Goal: Task Accomplishment & Management: Use online tool/utility

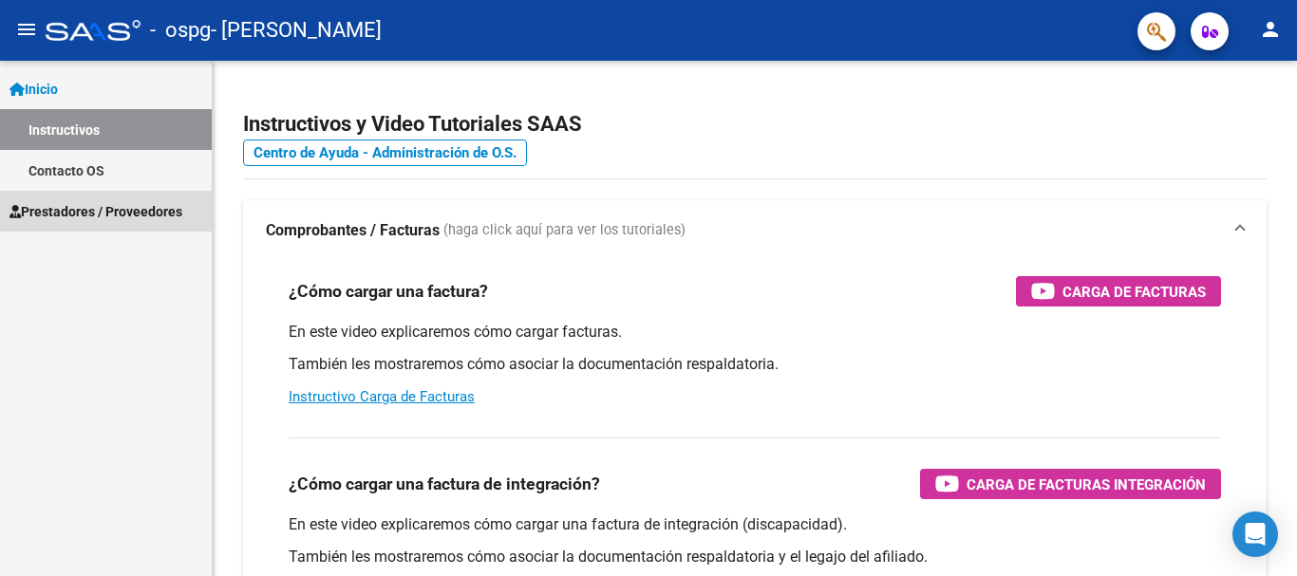
click at [74, 203] on span "Prestadores / Proveedores" at bounding box center [95, 211] width 173 height 21
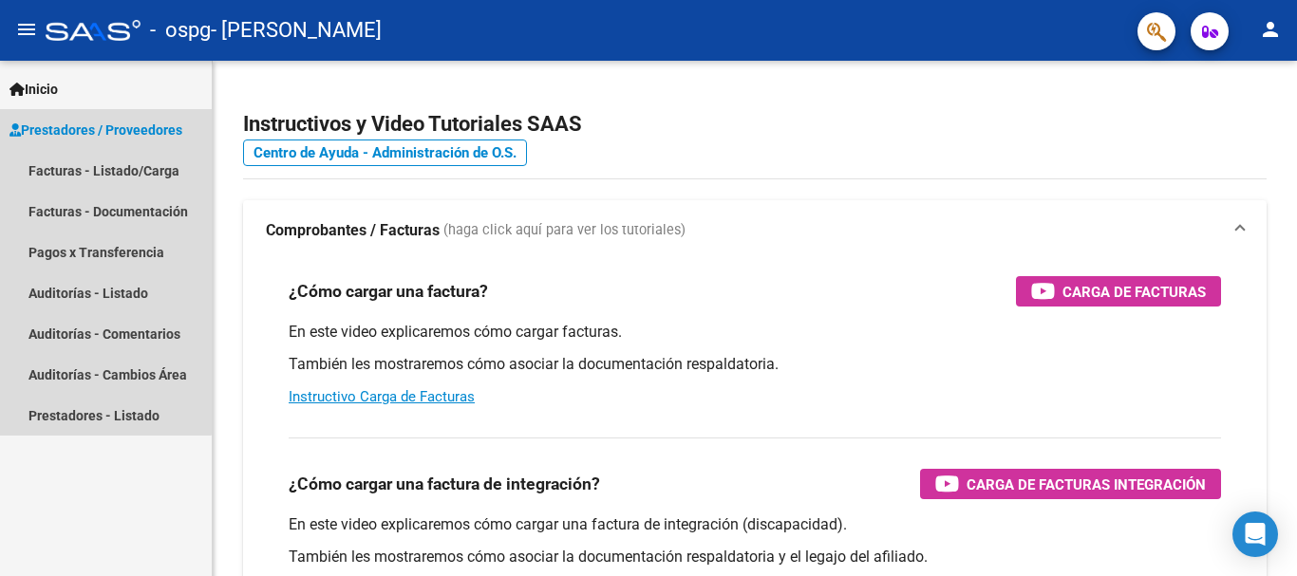
click at [101, 127] on span "Prestadores / Proveedores" at bounding box center [95, 130] width 173 height 21
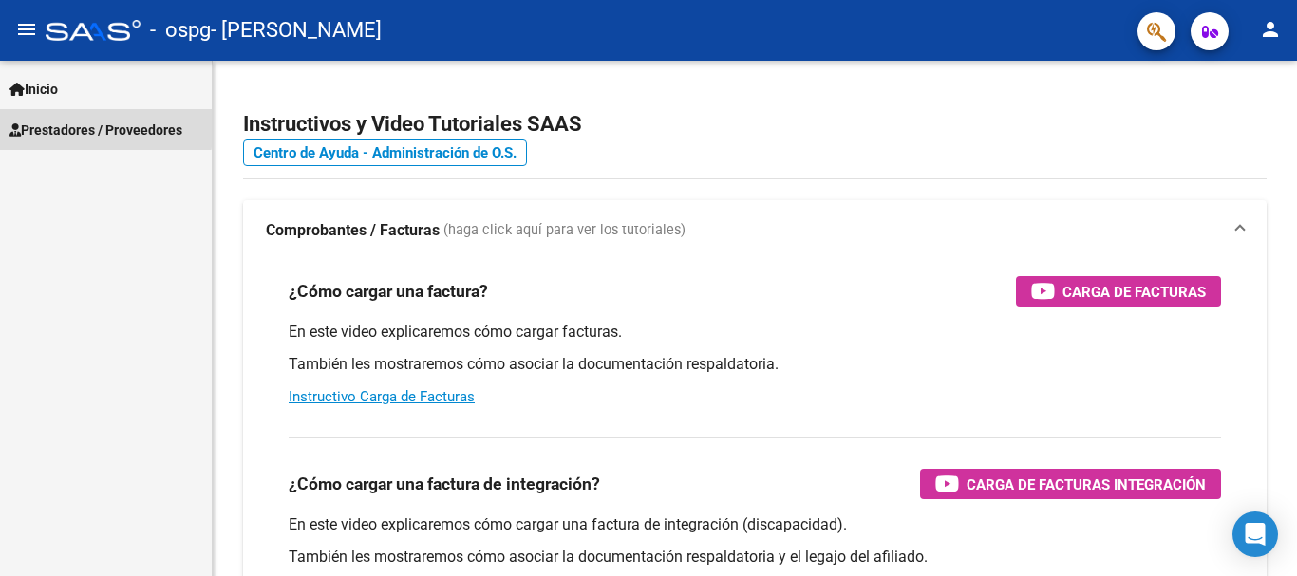
click at [101, 127] on span "Prestadores / Proveedores" at bounding box center [95, 130] width 173 height 21
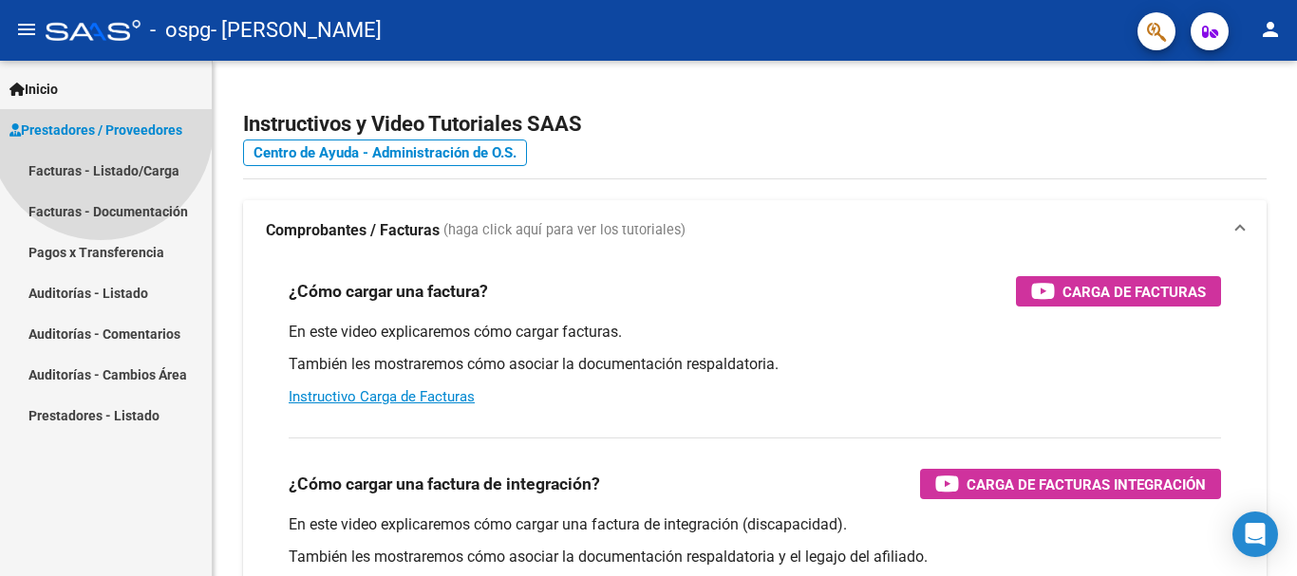
click at [101, 127] on span "Prestadores / Proveedores" at bounding box center [95, 130] width 173 height 21
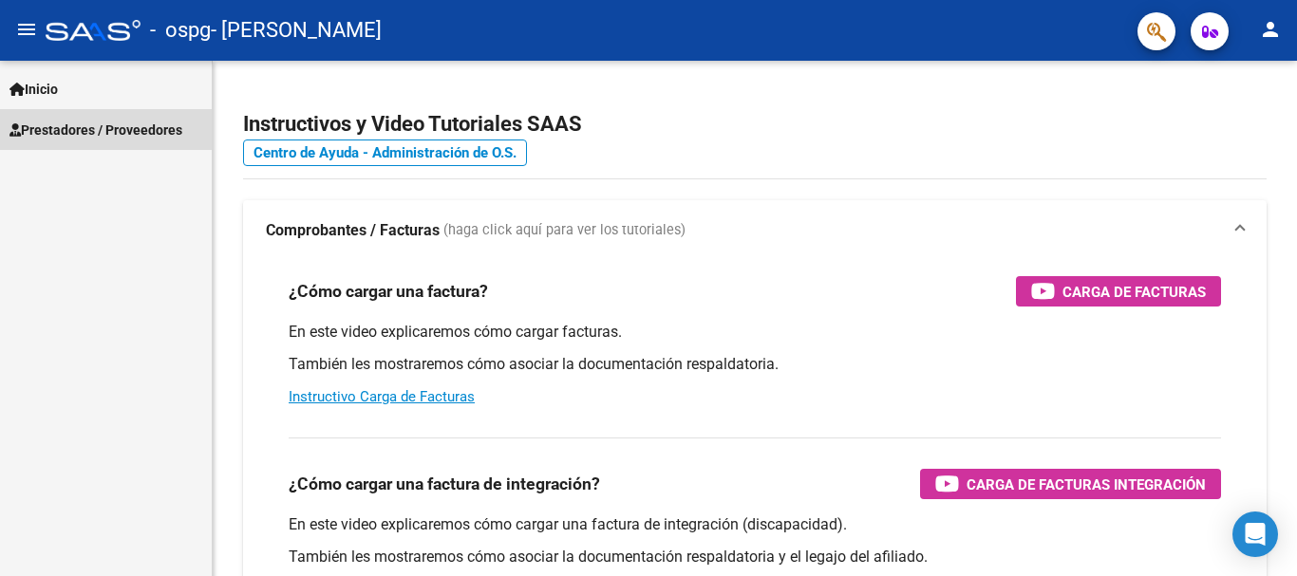
click at [108, 141] on link "Prestadores / Proveedores" at bounding box center [106, 129] width 212 height 41
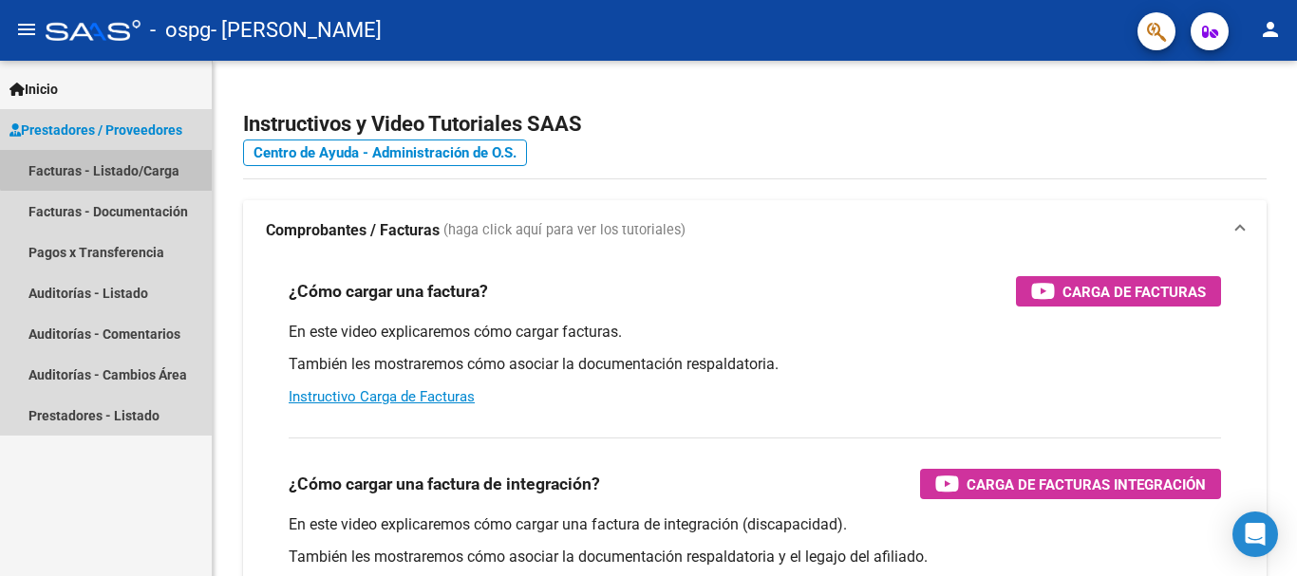
click at [119, 163] on link "Facturas - Listado/Carga" at bounding box center [106, 170] width 212 height 41
